Goal: Information Seeking & Learning: Learn about a topic

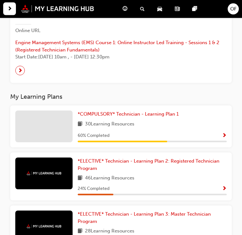
scroll to position [174, 0]
click at [161, 107] on div "*COMPULSORY* Technician - Learning Plan 1 30 Learning Resources 60 % Completed" at bounding box center [120, 127] width 221 height 42
click at [160, 112] on span "*COMPULSORY* Technician - Learning Plan 1" at bounding box center [128, 114] width 101 height 6
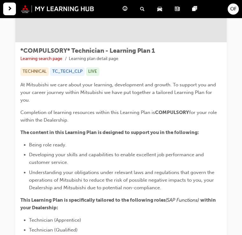
scroll to position [232, 0]
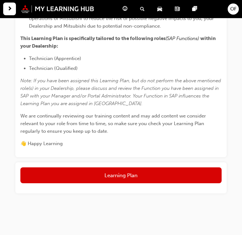
click at [187, 174] on button "Learning Plan" at bounding box center [120, 176] width 201 height 16
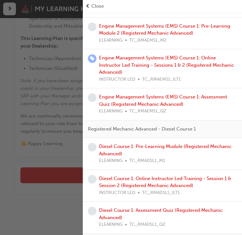
scroll to position [416, 0]
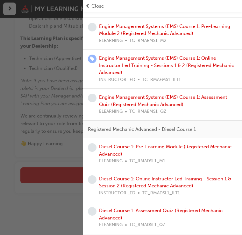
click at [59, 67] on div "button" at bounding box center [41, 117] width 83 height 235
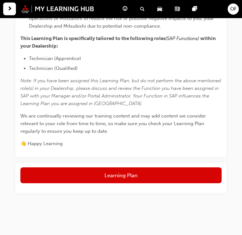
click at [11, 10] on span "next-icon" at bounding box center [9, 9] width 5 height 8
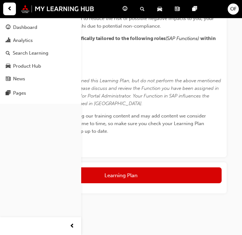
click at [182, 105] on p "Note: If you have been assigned this Learning Plan, but do not perform the abov…" at bounding box center [120, 92] width 201 height 31
click at [127, 178] on button "Learning Plan" at bounding box center [120, 176] width 201 height 16
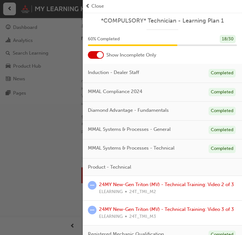
click at [96, 8] on span "Close" at bounding box center [97, 6] width 12 height 7
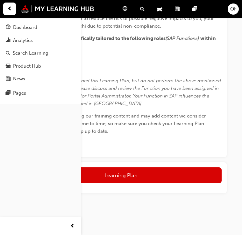
click at [54, 55] on div "Search Learning" at bounding box center [41, 53] width 70 height 8
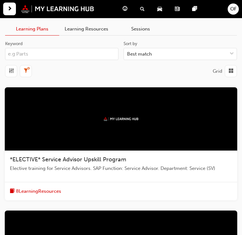
click at [80, 50] on input "Keyword" at bounding box center [61, 54] width 113 height 12
type input "Engine"
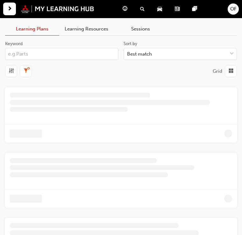
type input "Engine"
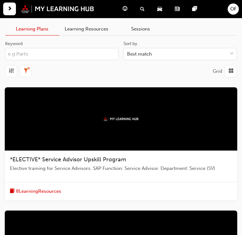
click at [14, 8] on div "button" at bounding box center [9, 9] width 13 height 13
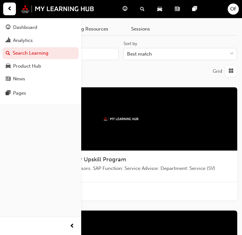
click at [43, 25] on div "Dashboard" at bounding box center [41, 28] width 70 height 8
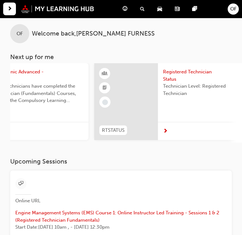
scroll to position [0, 216]
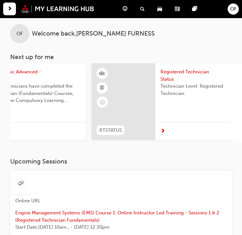
click at [189, 110] on div "Registered Technician Status Technician Level: Registered Technician" at bounding box center [194, 88] width 79 height 50
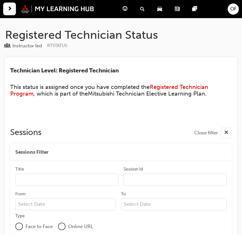
click at [10, 6] on span "next-icon" at bounding box center [9, 9] width 5 height 8
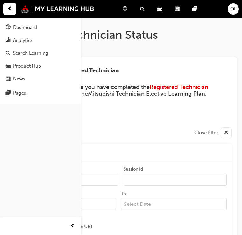
click at [34, 23] on link "Dashboard" at bounding box center [41, 28] width 76 height 12
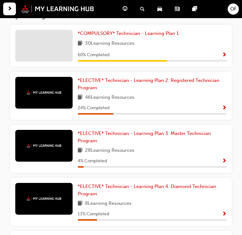
scroll to position [252, 0]
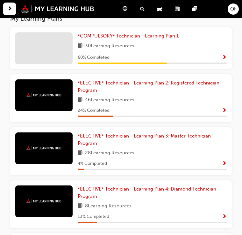
click at [175, 88] on link "*ELECTIVE* Technician - Learning Plan 2: Registered Technician Program" at bounding box center [152, 86] width 149 height 14
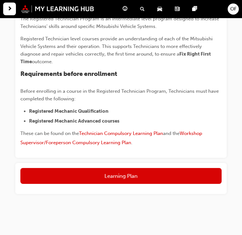
scroll to position [161, 0]
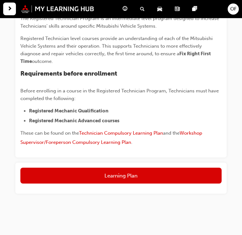
click at [164, 168] on button "Learning Plan" at bounding box center [120, 176] width 201 height 16
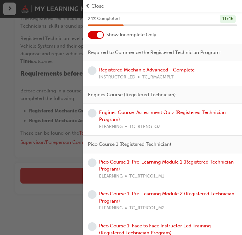
scroll to position [28, 0]
click at [211, 112] on link "Engines Course: Assessment Quiz (Registered Technician Program)" at bounding box center [162, 115] width 127 height 13
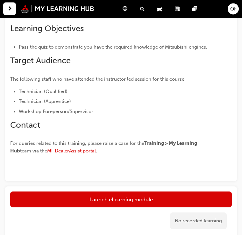
scroll to position [171, 0]
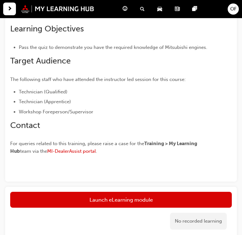
click at [175, 192] on link "Launch eLearning module" at bounding box center [120, 200] width 221 height 16
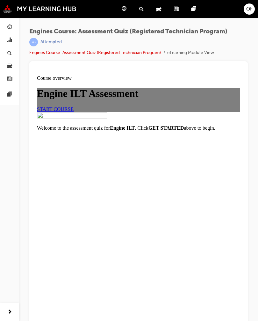
click at [73, 112] on link "START COURSE" at bounding box center [55, 109] width 37 height 5
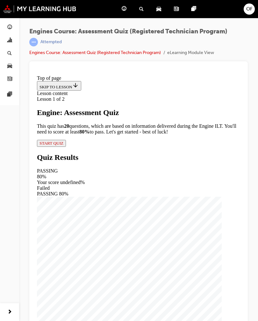
click at [65, 147] on button "START QUIZ" at bounding box center [51, 143] width 29 height 7
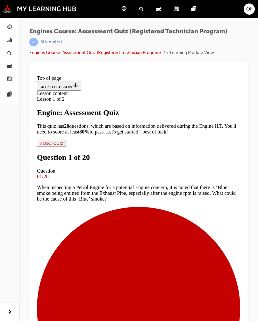
scroll to position [29, 0]
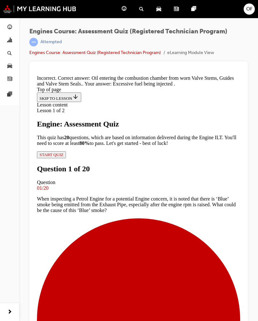
scroll to position [49, 0]
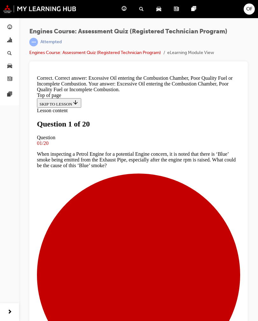
scroll to position [38, 0]
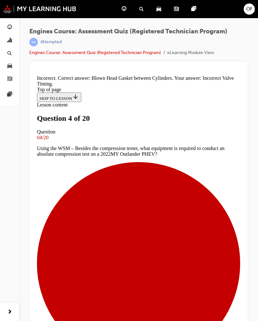
scroll to position [31, 0]
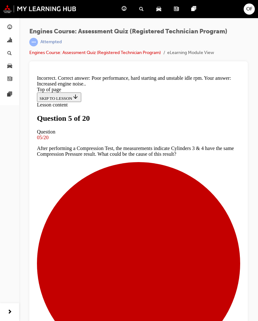
scroll to position [10, 0]
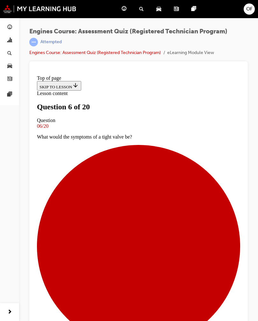
scroll to position [1, 0]
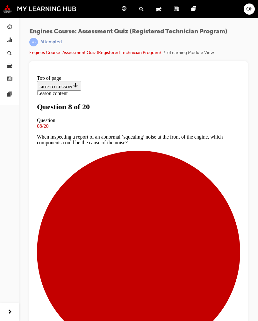
scroll to position [1, 0]
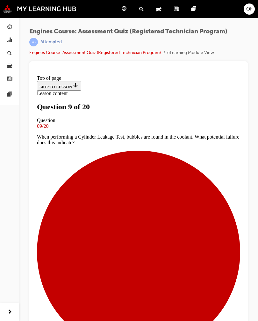
scroll to position [1, 0]
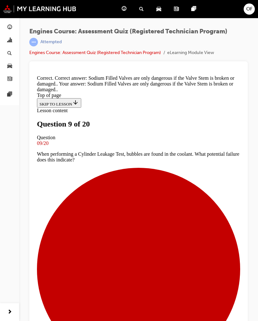
scroll to position [46, 0]
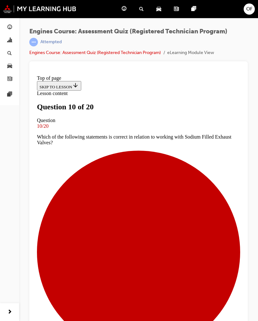
scroll to position [22, 0]
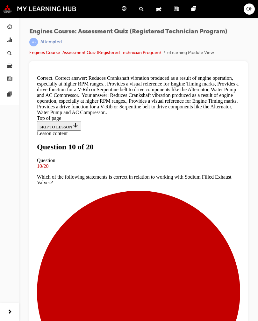
scroll to position [46, 0]
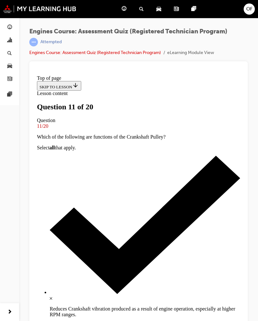
scroll to position [1, 0]
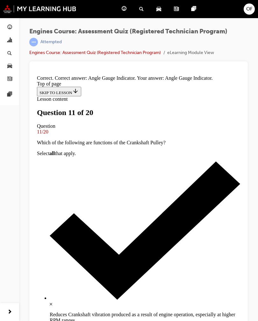
scroll to position [21, 0]
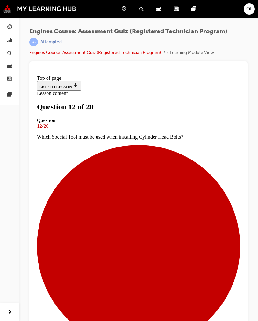
scroll to position [34, 0]
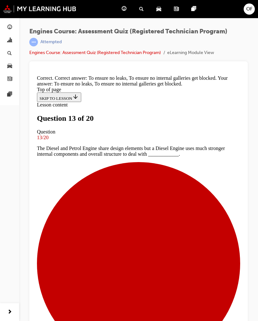
scroll to position [38, 0]
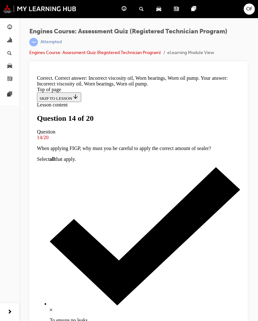
scroll to position [31, 0]
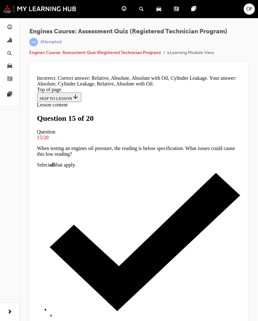
scroll to position [21, 0]
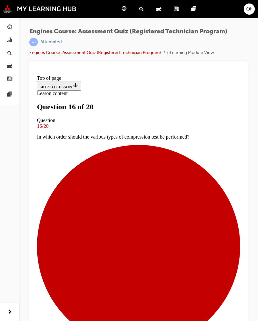
scroll to position [1, 0]
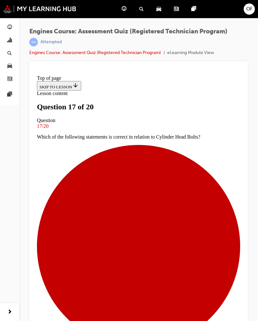
scroll to position [11, 0]
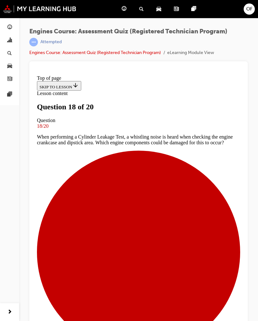
scroll to position [1, 0]
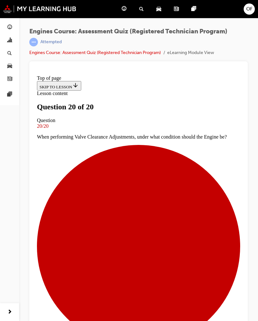
scroll to position [44, 0]
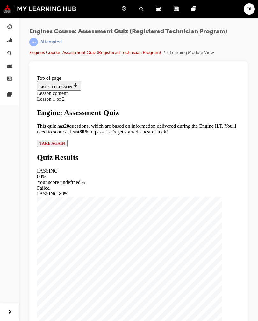
click at [65, 146] on span "TAKE AGAIN" at bounding box center [51, 143] width 25 height 5
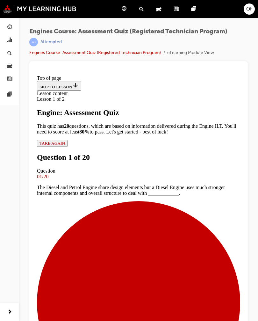
scroll to position [36, 0]
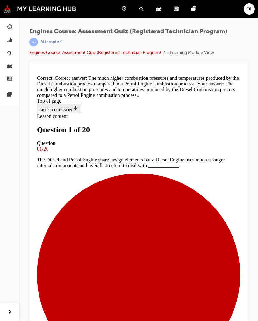
scroll to position [1, 0]
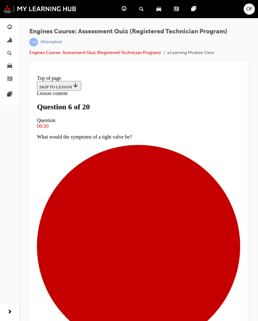
scroll to position [1, 0]
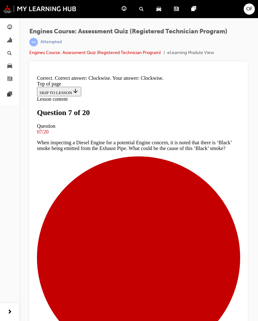
scroll to position [23, 0]
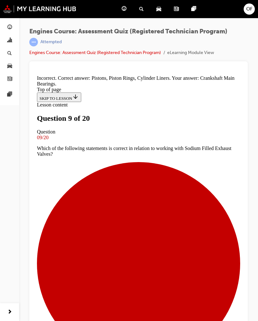
scroll to position [31, 0]
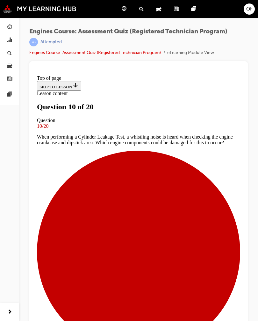
scroll to position [1, 0]
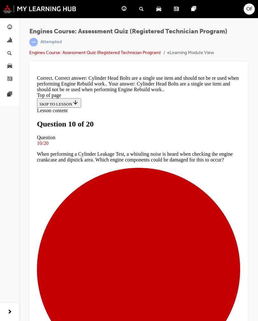
scroll to position [8, 0]
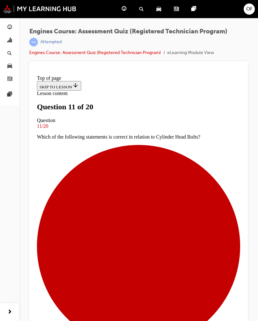
scroll to position [17, 0]
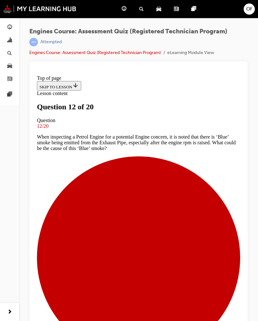
scroll to position [1, 0]
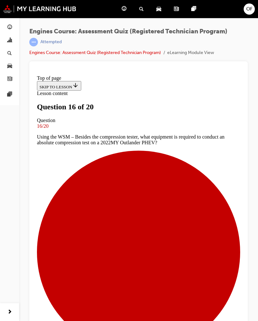
scroll to position [1, 0]
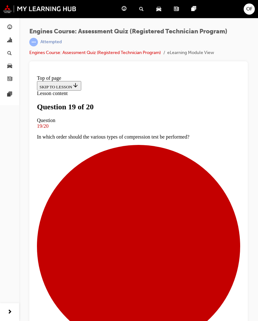
scroll to position [1, 0]
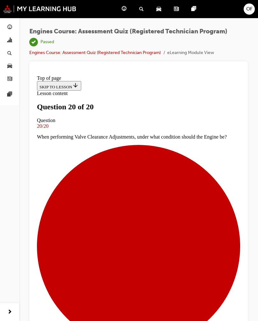
scroll to position [43, 0]
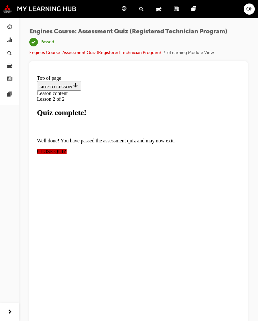
click at [66, 151] on span "CLOSE QUIZ" at bounding box center [52, 151] width 30 height 5
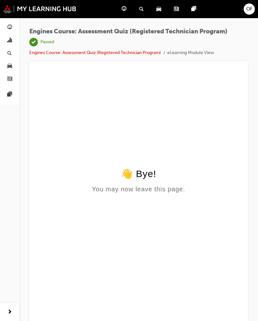
scroll to position [0, 0]
